Goal: Task Accomplishment & Management: Complete application form

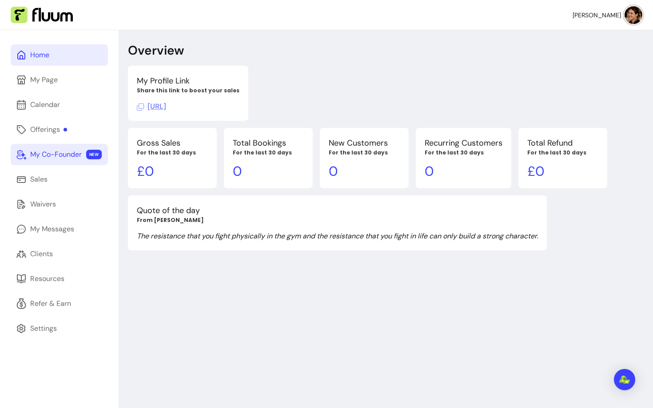
click at [72, 151] on div "My Co-Founder" at bounding box center [56, 154] width 52 height 11
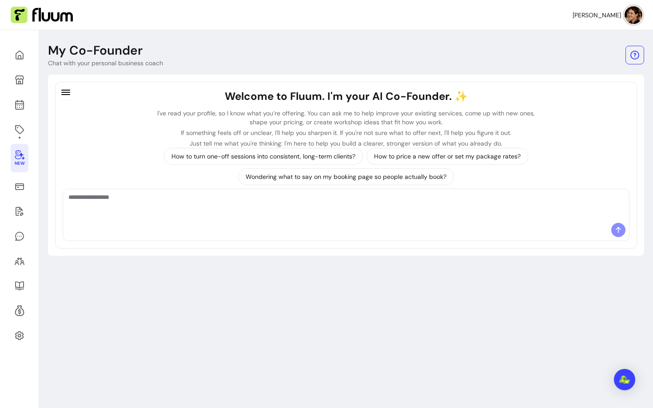
click at [230, 198] on textarea "Ask me anything..." at bounding box center [345, 206] width 555 height 27
type textarea "**********"
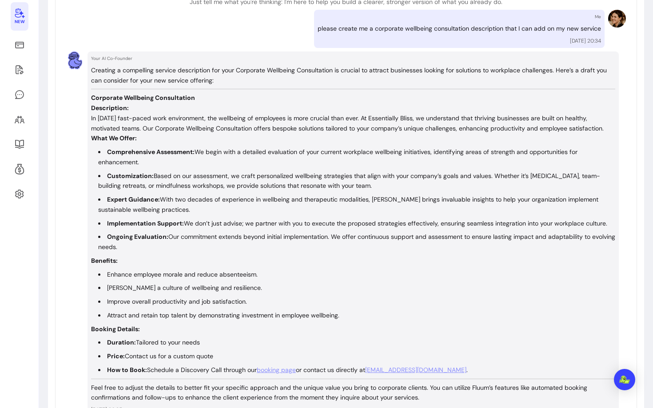
scroll to position [150, 0]
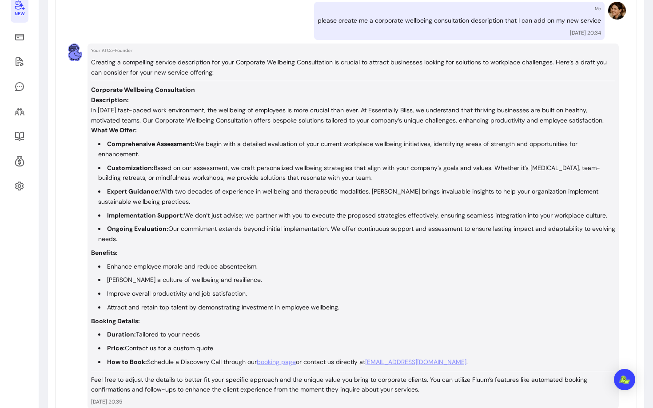
click at [190, 249] on p "Benefits:" at bounding box center [353, 253] width 524 height 10
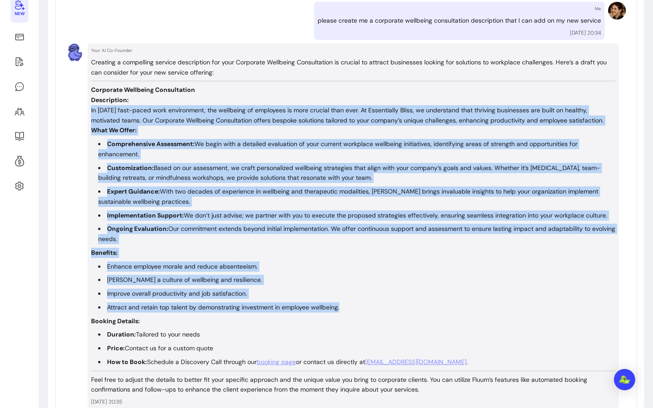
drag, startPoint x: 89, startPoint y: 106, endPoint x: 375, endPoint y: 311, distance: 351.5
click at [375, 311] on div "Your AI Co-Founder Creating a compelling service description for your Corporate…" at bounding box center [353, 227] width 531 height 366
copy div "Lo ipsum’d sita-conse adip elitseddoei, tem incididun ut laboreetd ma aliq enim…"
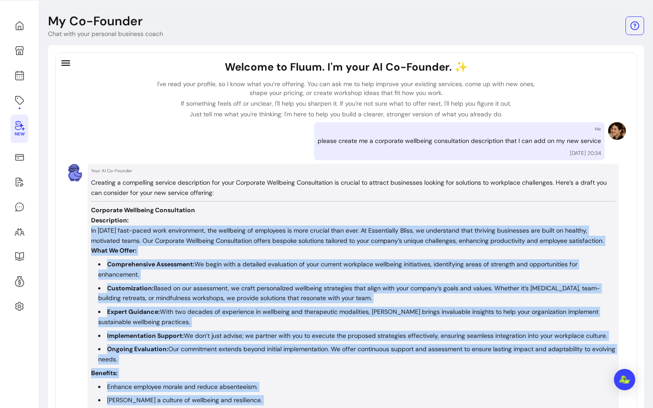
scroll to position [0, 0]
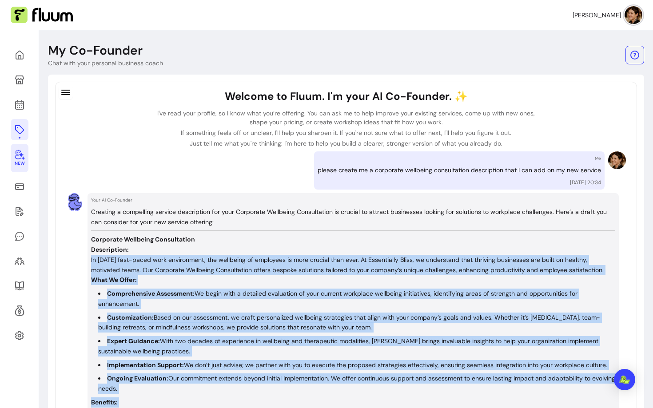
click at [17, 121] on link at bounding box center [20, 129] width 18 height 21
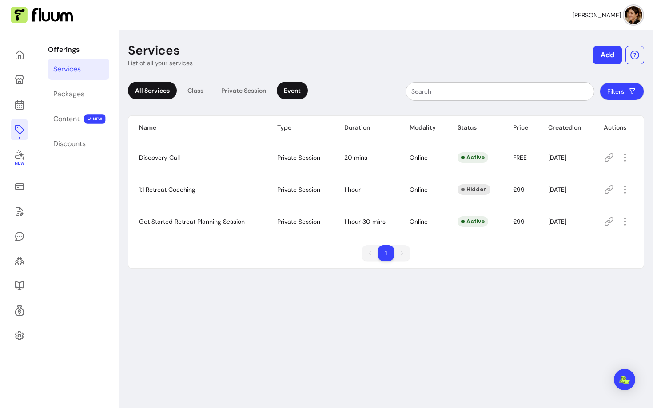
click at [279, 91] on div "Event" at bounding box center [292, 91] width 31 height 18
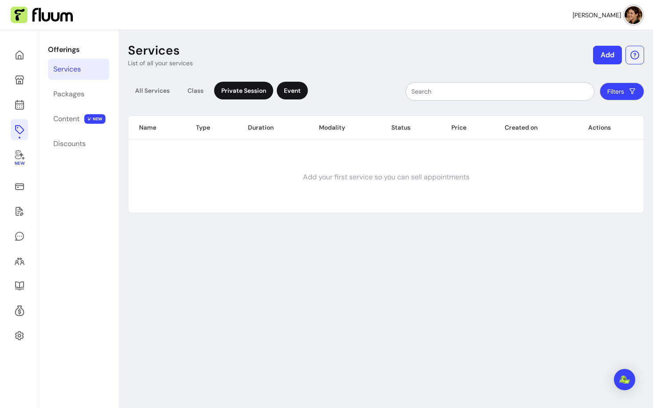
click at [240, 90] on div "Private Session" at bounding box center [243, 91] width 59 height 18
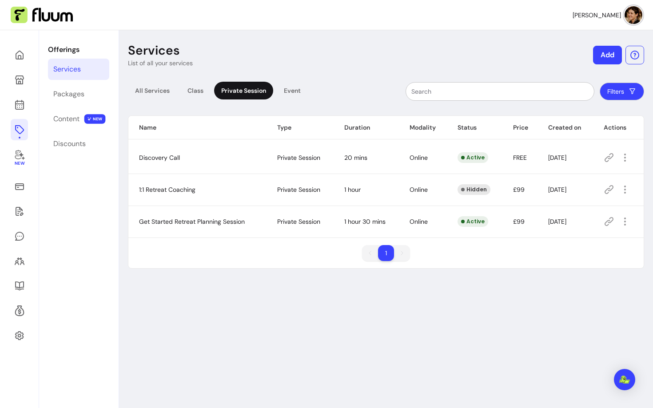
click at [605, 56] on button "Add" at bounding box center [607, 55] width 29 height 19
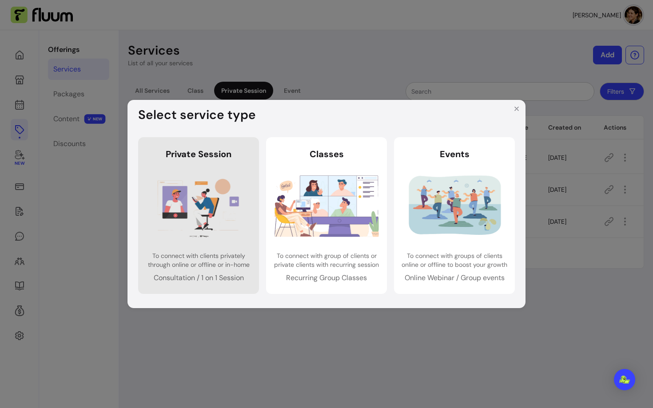
click at [178, 231] on img at bounding box center [199, 205] width 104 height 69
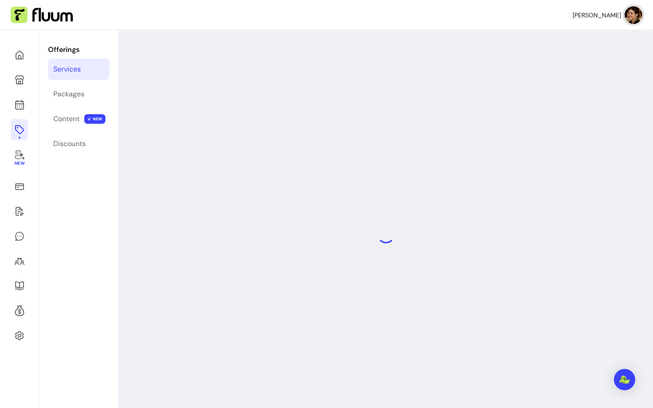
select select "***"
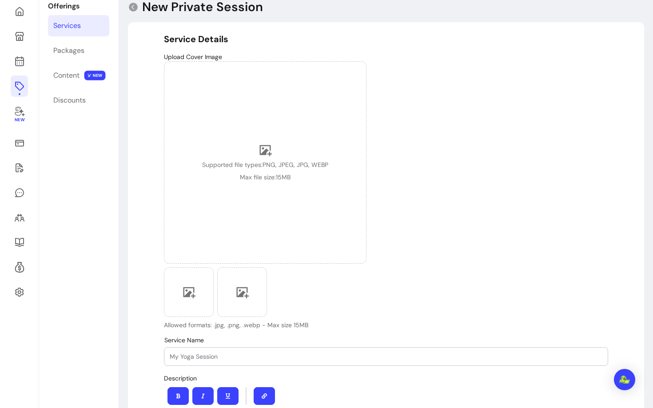
scroll to position [45, 0]
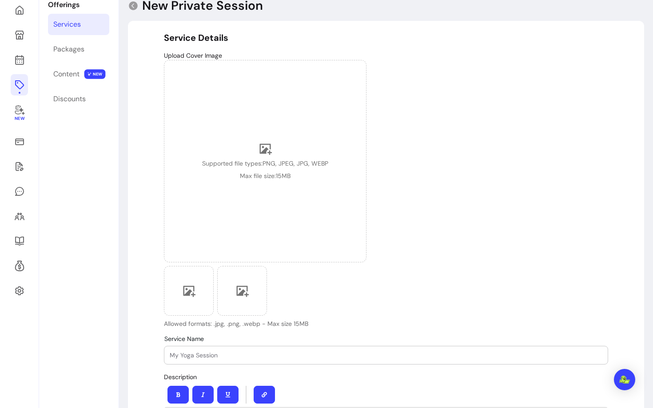
click at [255, 364] on div at bounding box center [386, 356] width 433 height 18
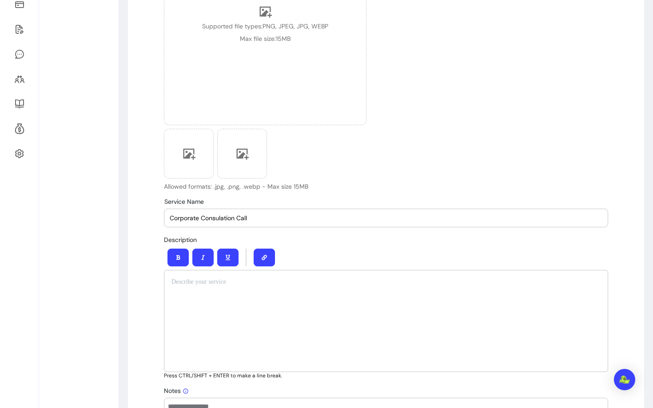
scroll to position [182, 0]
click at [228, 222] on input "Corporate Consulation Call" at bounding box center [386, 218] width 433 height 9
click at [239, 219] on input "Corporate Wellbeing Call" at bounding box center [386, 218] width 433 height 9
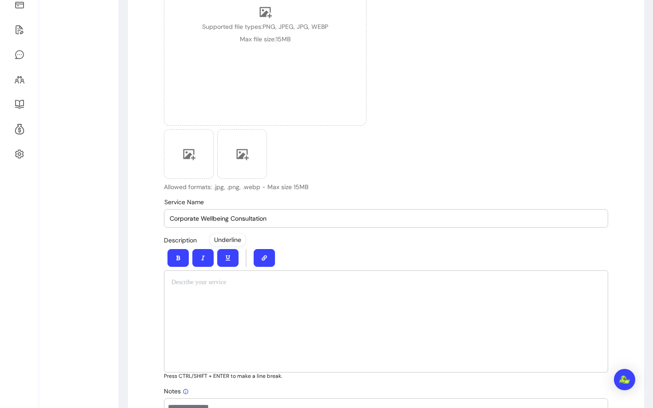
type input "Corporate Wellbeing Consultation"
click at [225, 291] on div at bounding box center [386, 322] width 444 height 102
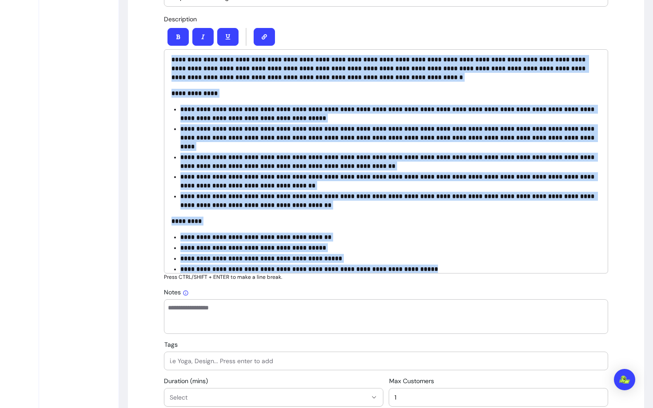
scroll to position [0, 0]
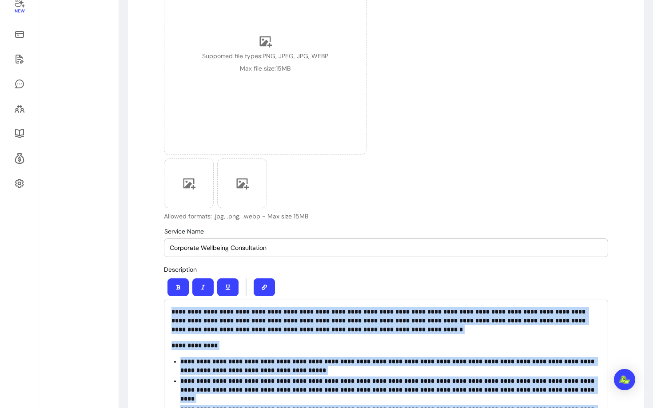
drag, startPoint x: 454, startPoint y: 259, endPoint x: 142, endPoint y: -16, distance: 416.2
click at [142, 0] on html "**********" at bounding box center [326, 204] width 653 height 408
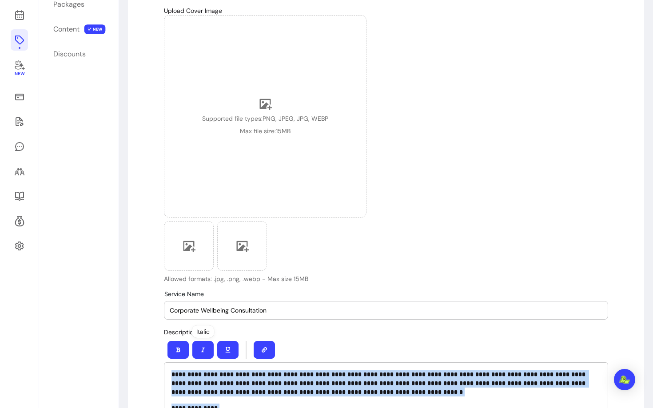
click at [175, 351] on button "button" at bounding box center [178, 350] width 21 height 18
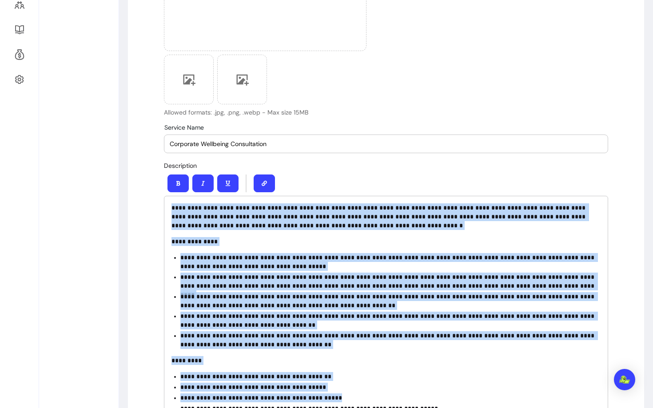
click at [224, 312] on p "**********" at bounding box center [390, 321] width 420 height 18
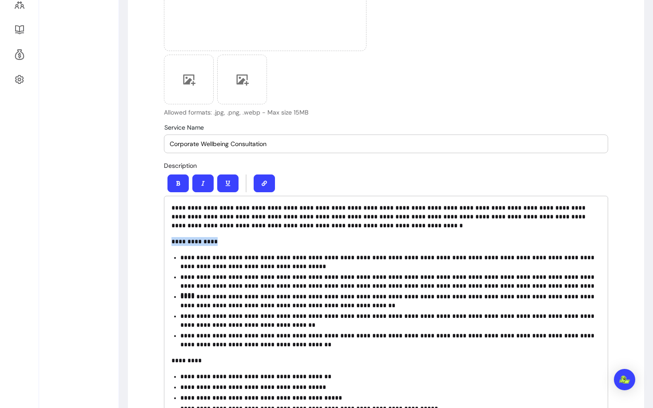
drag, startPoint x: 227, startPoint y: 239, endPoint x: 152, endPoint y: 239, distance: 74.2
drag, startPoint x: 202, startPoint y: 363, endPoint x: 152, endPoint y: 363, distance: 50.7
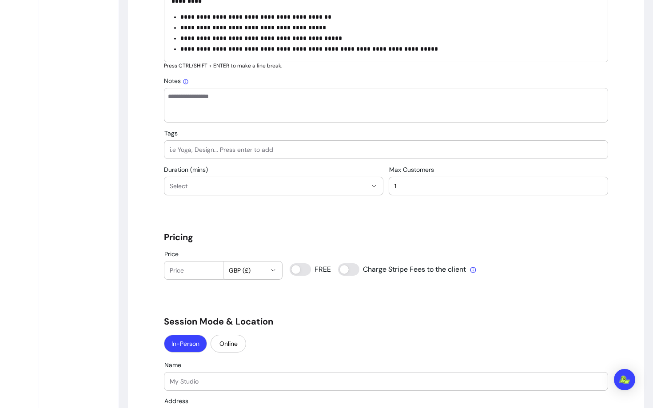
scroll to position [583, 0]
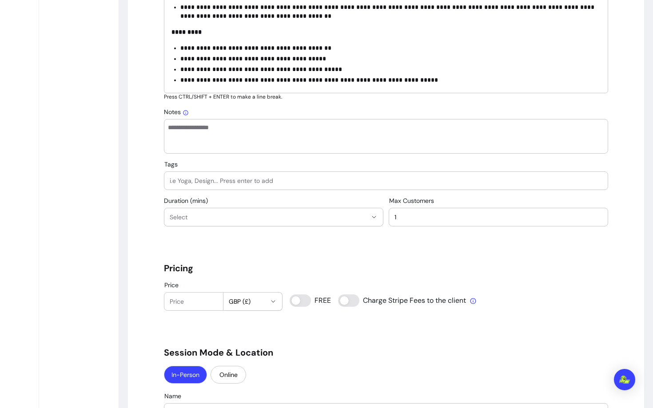
click at [194, 183] on input "Tags" at bounding box center [386, 180] width 433 height 9
type input "Corporate Wellbeing"
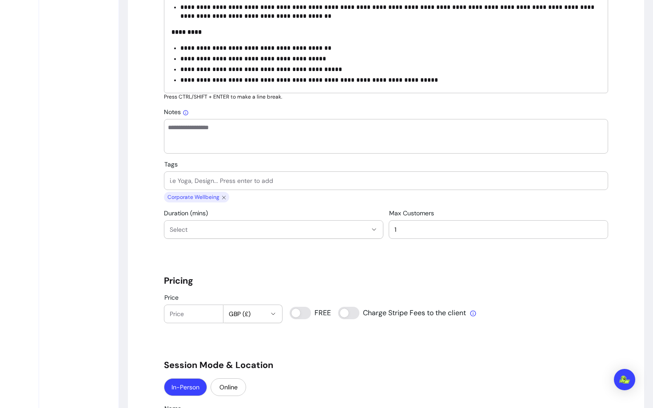
click at [191, 232] on span "Select" at bounding box center [268, 229] width 197 height 9
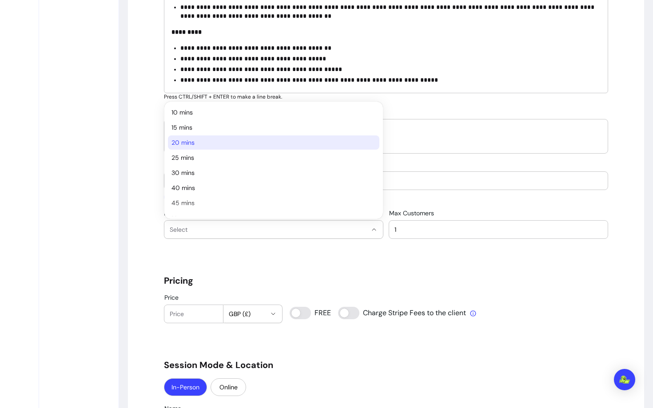
click at [189, 141] on span "20 mins" at bounding box center [270, 142] width 196 height 9
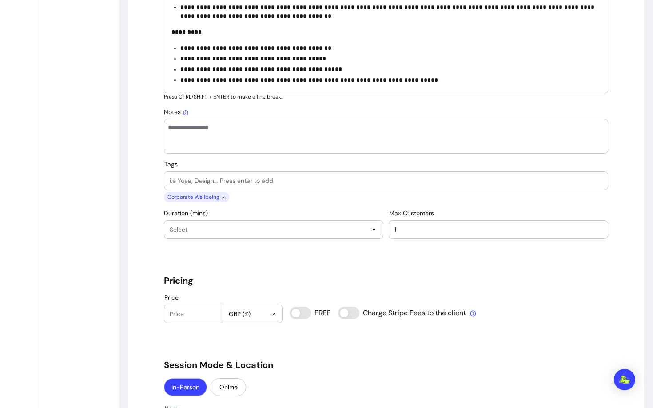
select select "**"
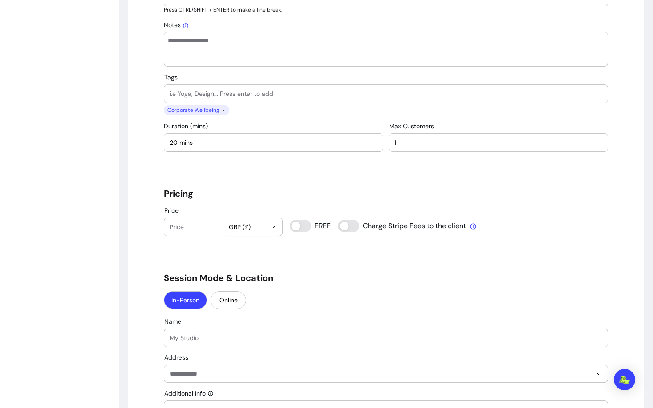
scroll to position [683, 0]
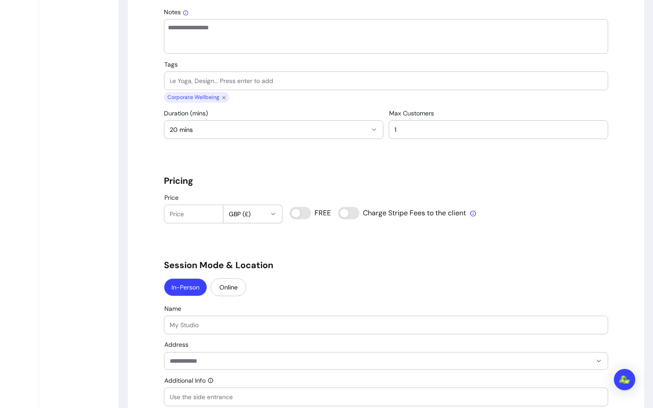
click at [191, 218] on input "Price" at bounding box center [194, 214] width 48 height 9
type input "0"
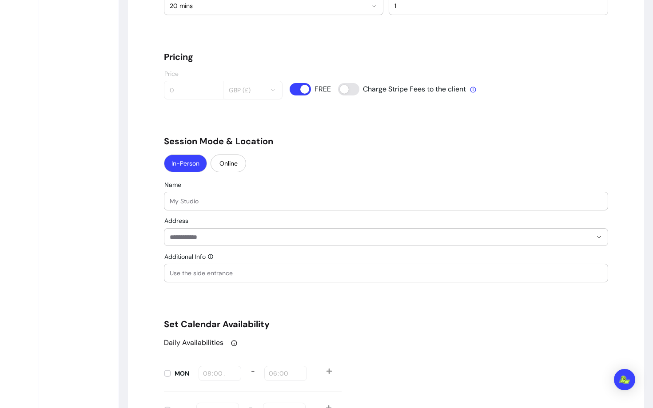
scroll to position [808, 0]
click at [232, 161] on button "Online" at bounding box center [229, 163] width 36 height 18
select select "******"
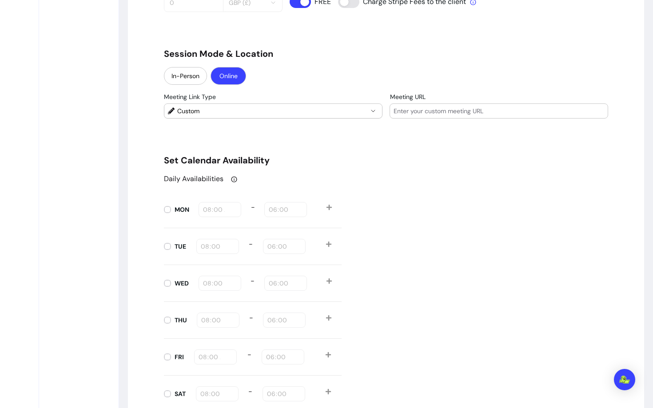
scroll to position [903, 0]
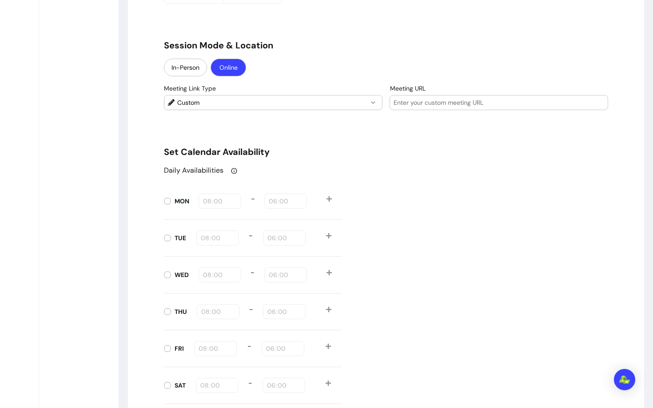
click at [435, 105] on input "Meeting URL" at bounding box center [499, 102] width 211 height 9
type input "to be added"
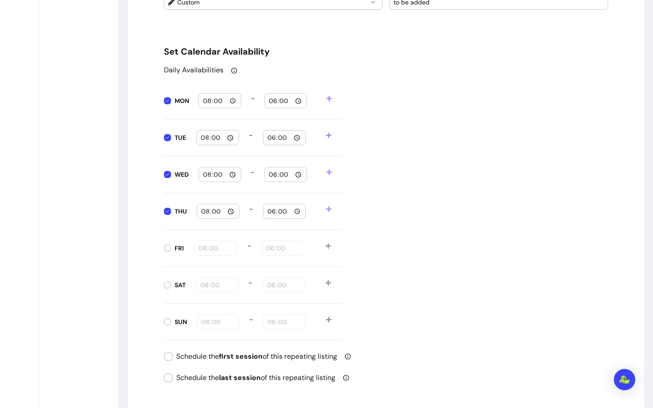
scroll to position [1003, 0]
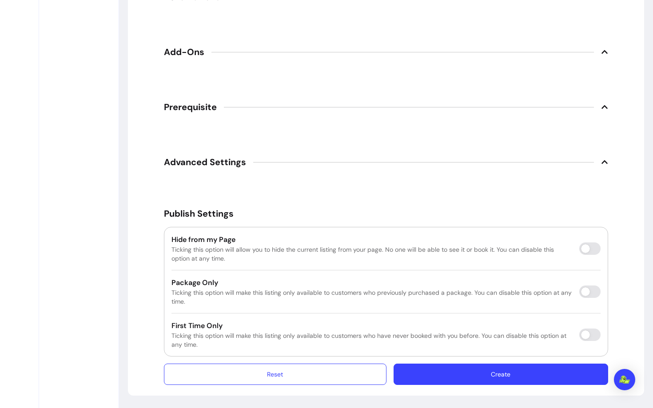
click at [430, 374] on button "Create" at bounding box center [501, 374] width 215 height 21
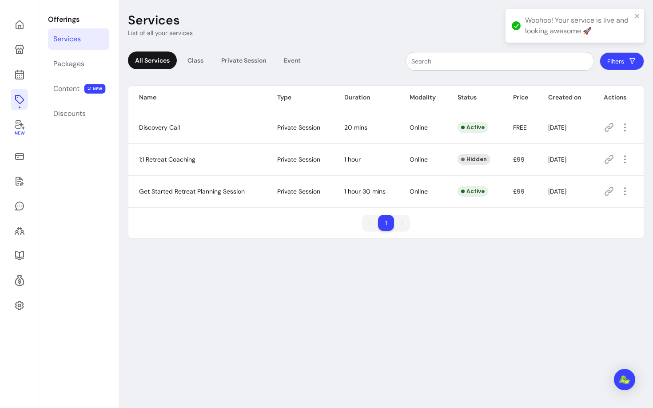
scroll to position [30, 0]
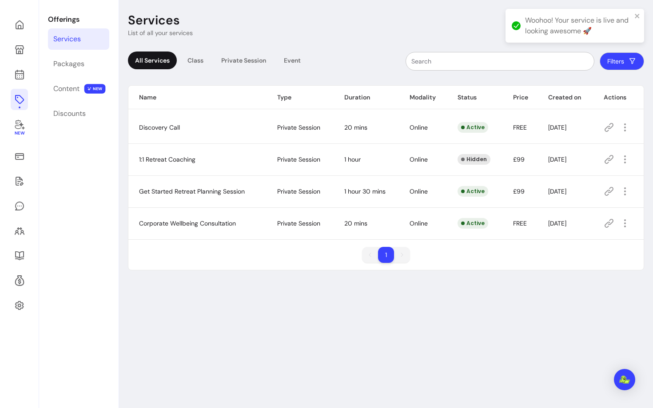
click at [613, 222] on icon at bounding box center [609, 223] width 9 height 9
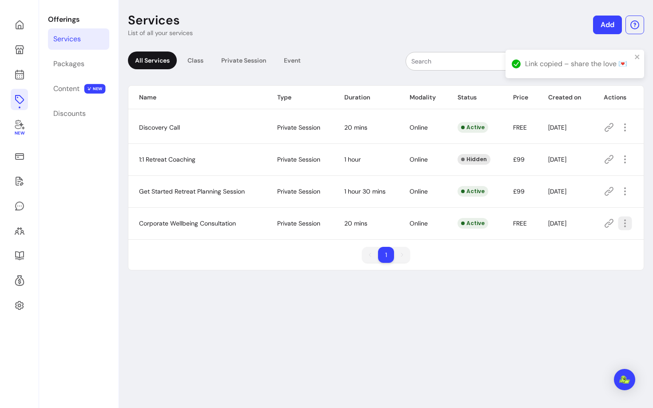
click at [623, 227] on icon "button" at bounding box center [625, 224] width 10 height 10
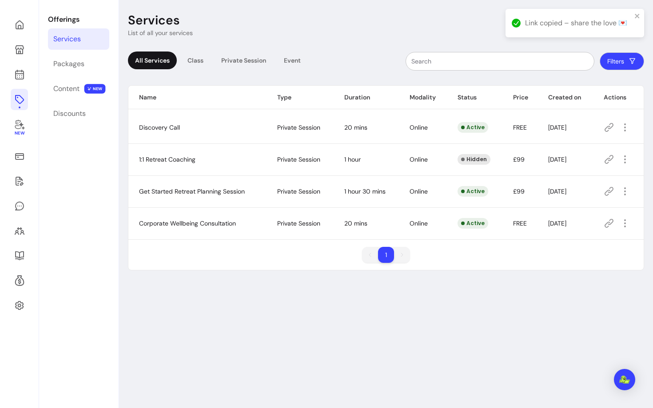
click at [451, 291] on div "Services List of all your services Add All Services Class Private Session Event…" at bounding box center [386, 204] width 534 height 408
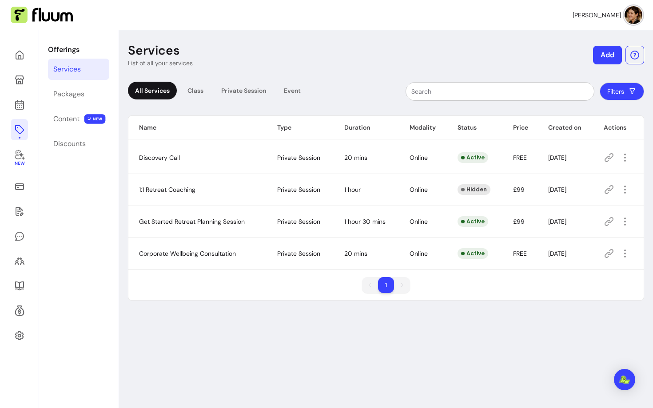
click at [632, 13] on img at bounding box center [634, 15] width 18 height 18
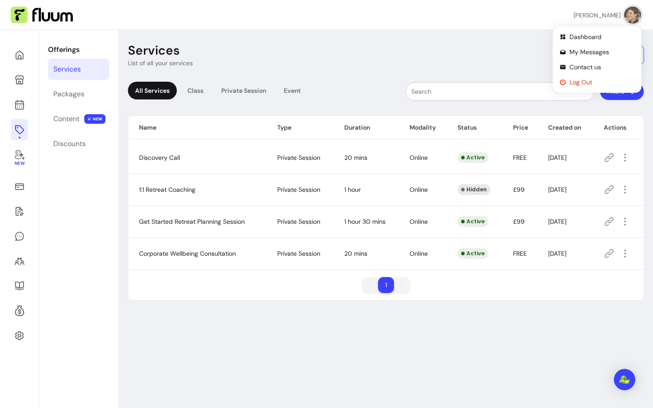
click at [570, 80] on span "Log Out" at bounding box center [602, 82] width 65 height 9
